Goal: Complete application form

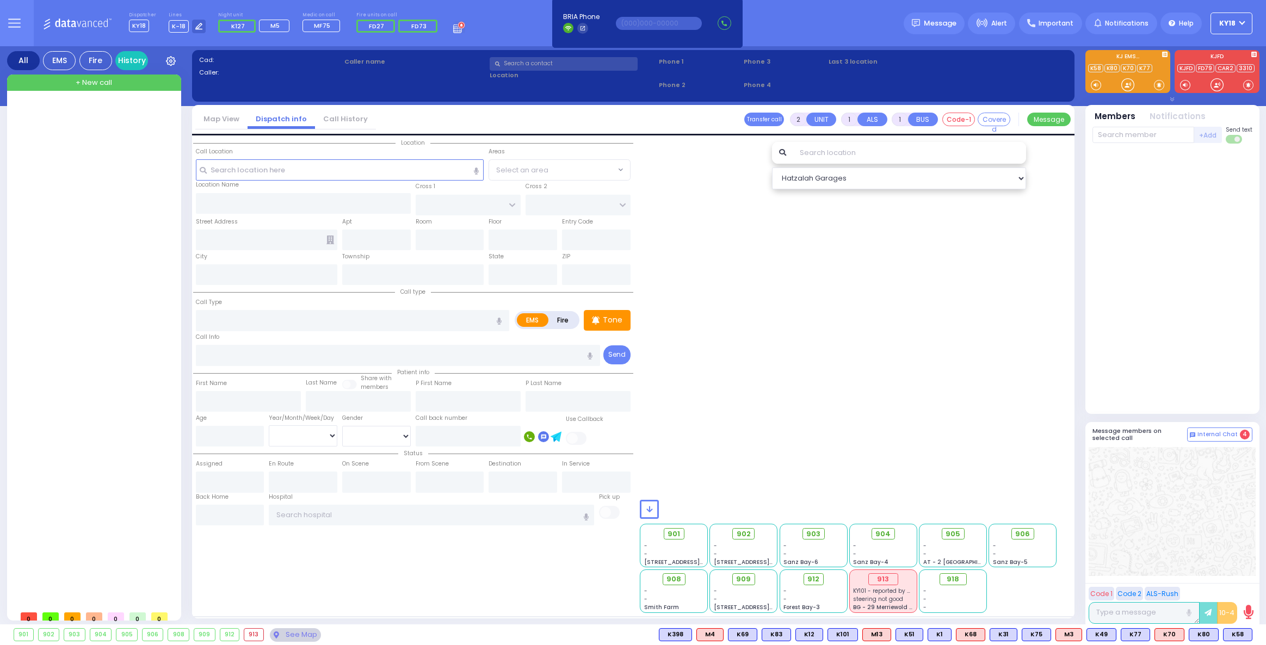
select select
radio input "true"
type input "[PERSON_NAME]"
select select
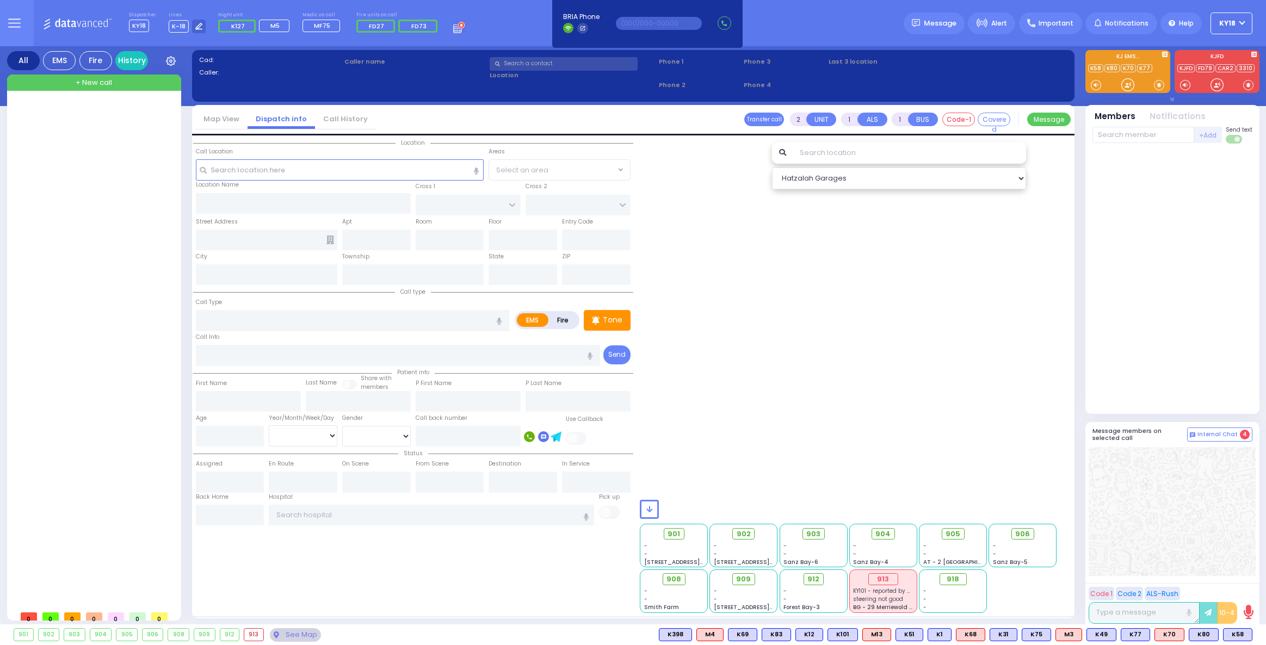
type input "00:58"
select select
radio input "true"
select select
select select "Hatzalah Garages"
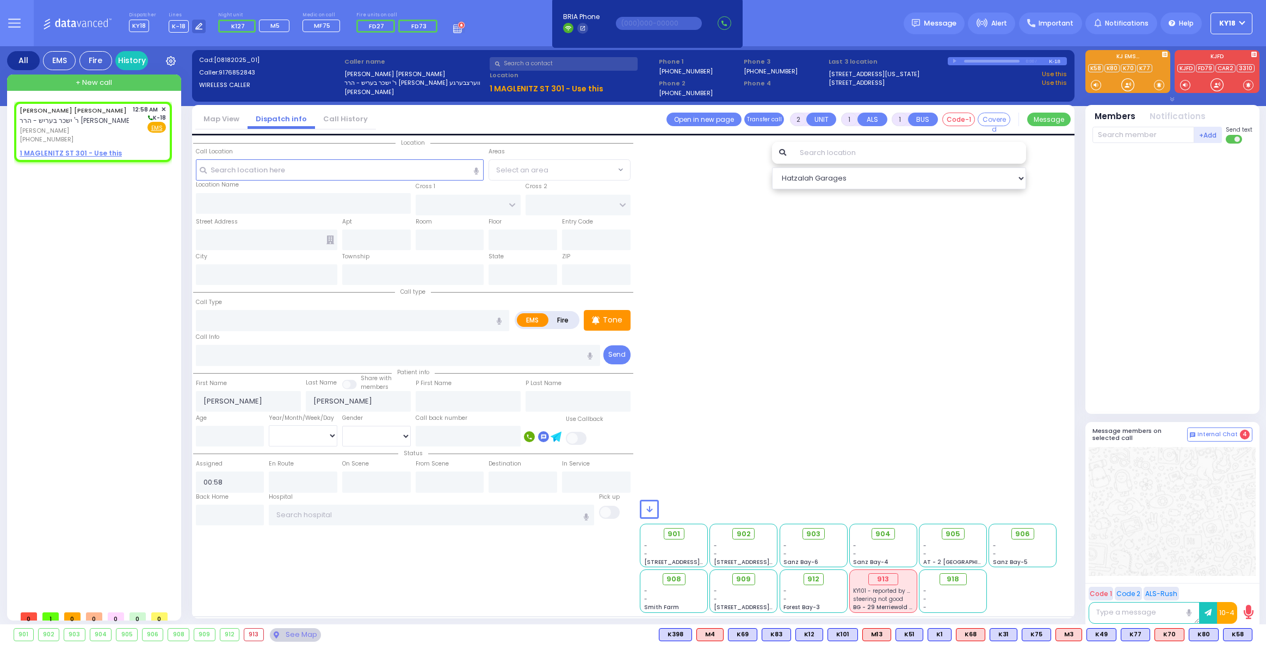
select select
radio input "true"
select select
type input "[PERSON_NAME][GEOGRAPHIC_DATA]"
type input "PILNUA RD"
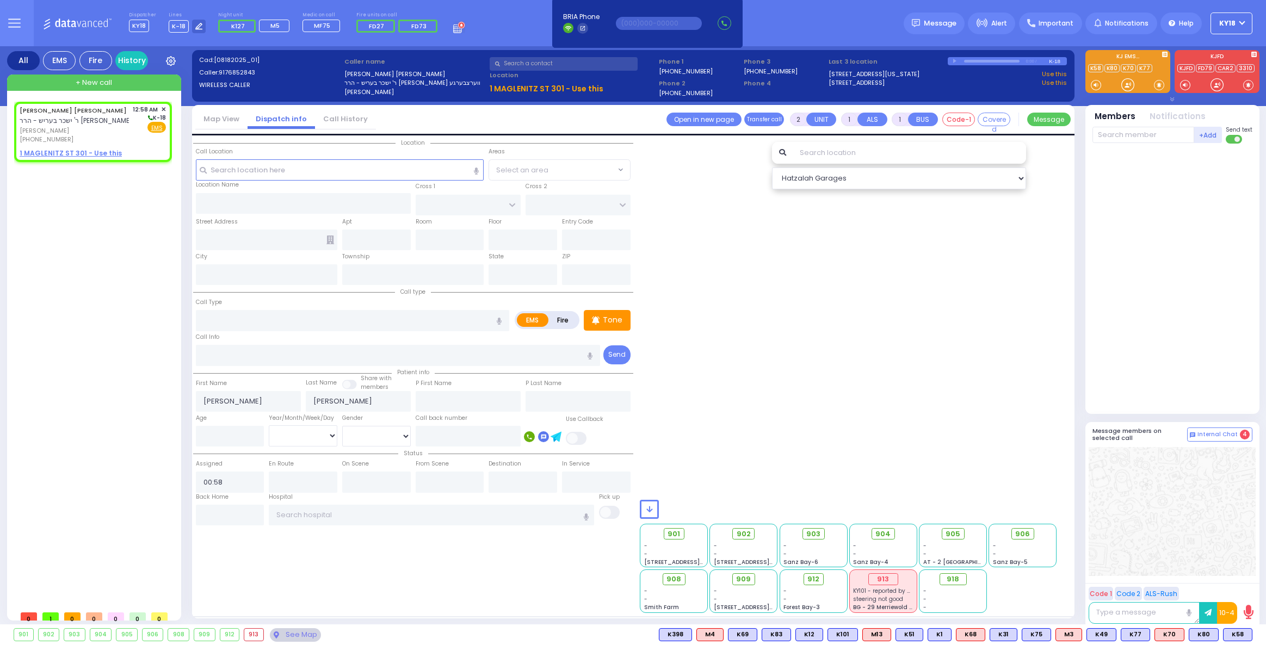
type input "1 MAGLENITZ ST"
type input "301"
type input "Monroe"
type input "[US_STATE]"
type input "10950"
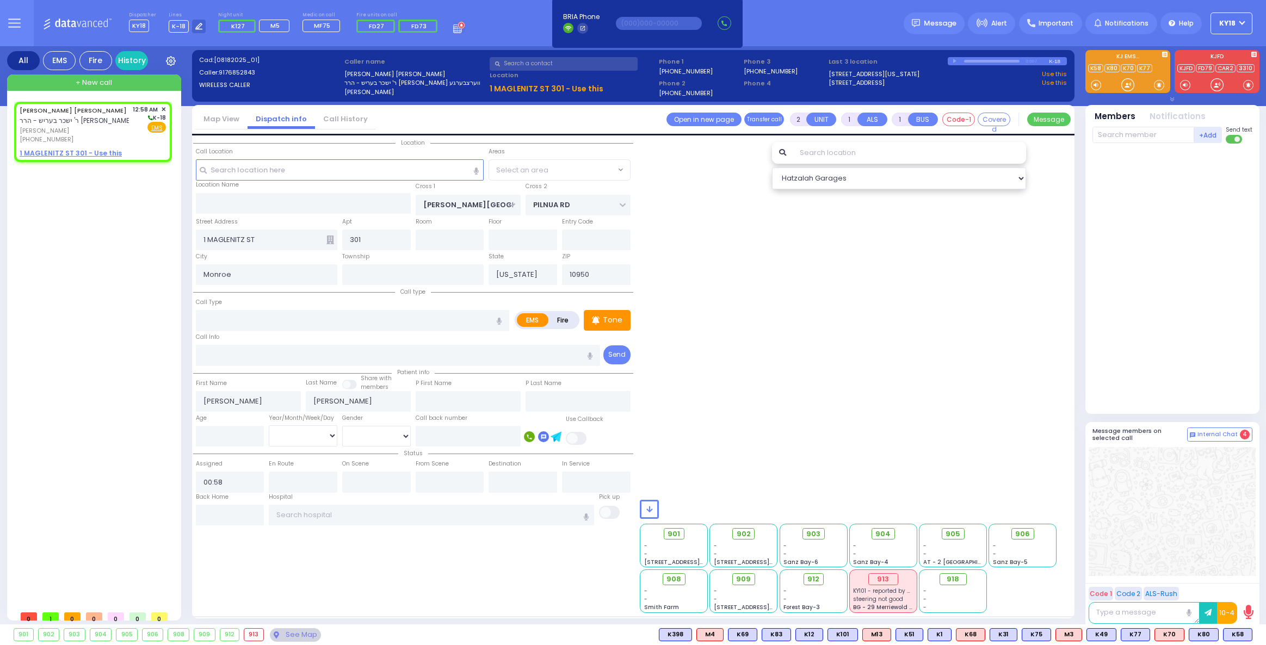
type input "tr"
radio input "true"
select select
type input "0"
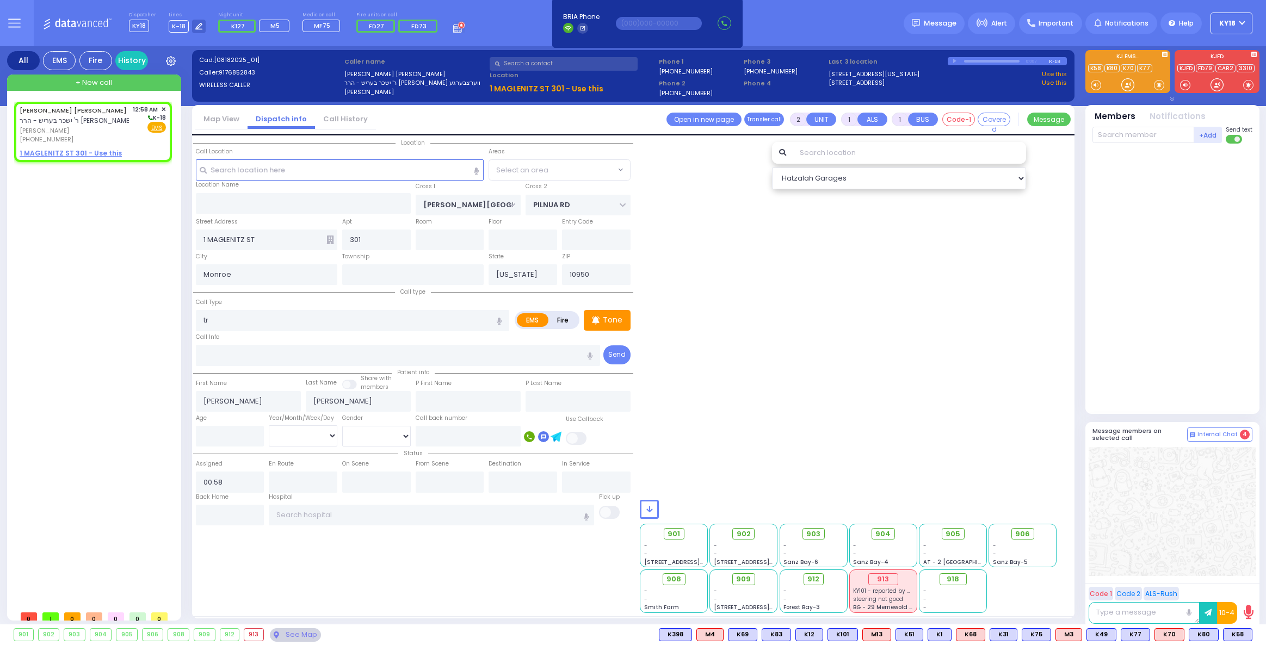
type input "Trauma"
radio input "true"
select select
radio input "true"
select select
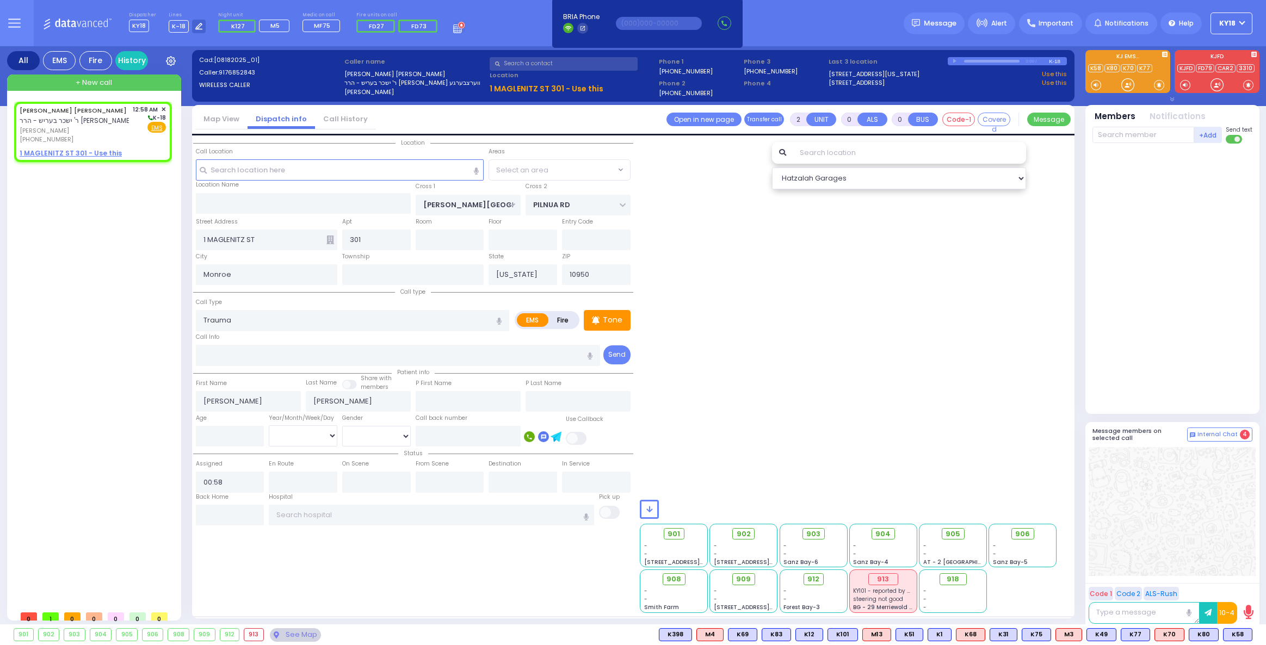
select select "All areas"
select select "Hatzalah Garages"
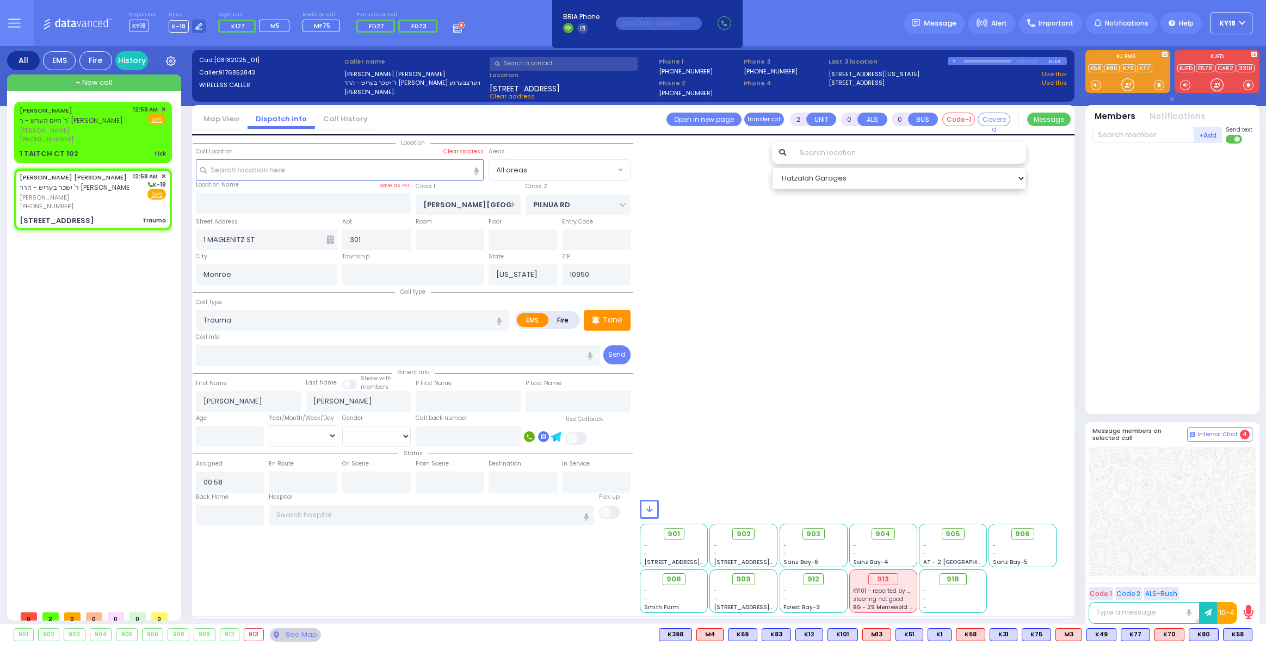
select select
radio input "true"
select select
select select "Hatzalah Garages"
